Goal: Task Accomplishment & Management: Use online tool/utility

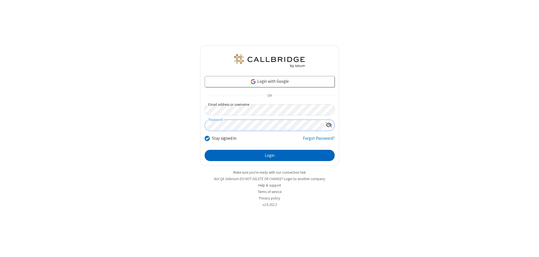
click at [269, 155] on button "Login" at bounding box center [270, 155] width 130 height 11
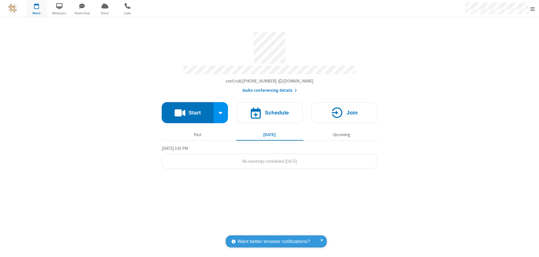
click at [187, 110] on button "Start" at bounding box center [188, 112] width 52 height 21
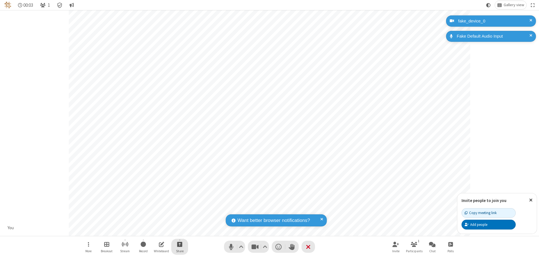
click at [180, 244] on span "Start sharing" at bounding box center [179, 244] width 5 height 7
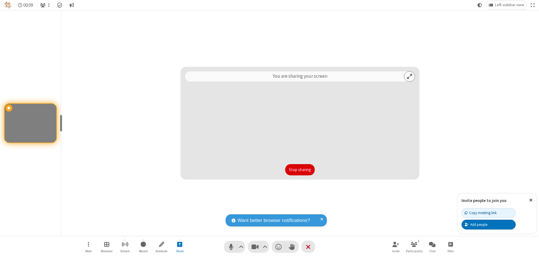
click at [300, 170] on button "Stop sharing" at bounding box center [299, 169] width 29 height 11
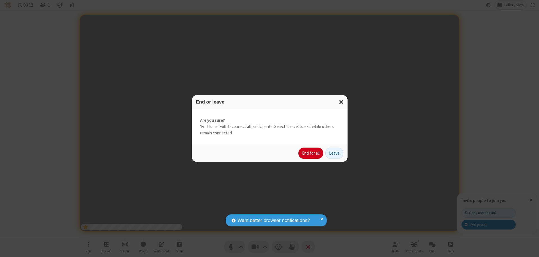
click at [311, 153] on button "End for all" at bounding box center [310, 153] width 25 height 11
